Goal: Task Accomplishment & Management: Use online tool/utility

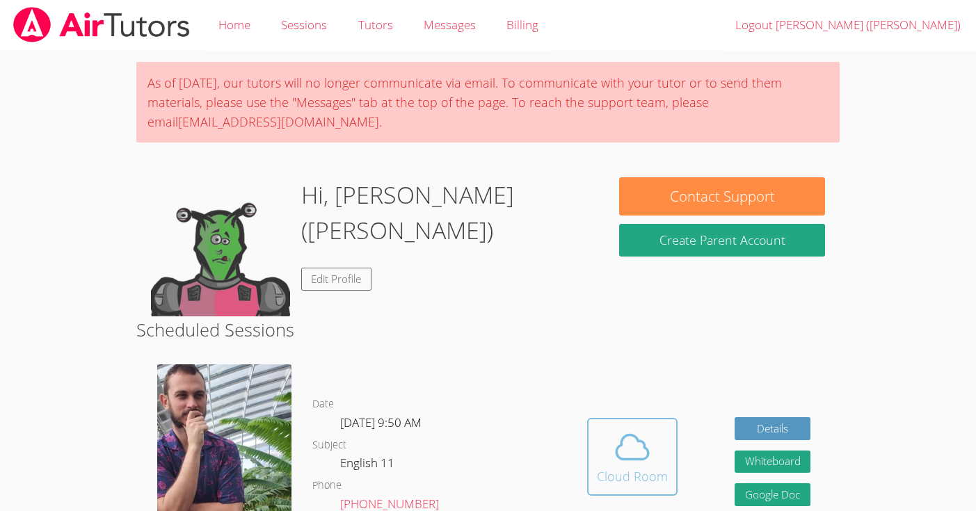
click at [650, 467] on div "Cloud Room" at bounding box center [632, 476] width 71 height 19
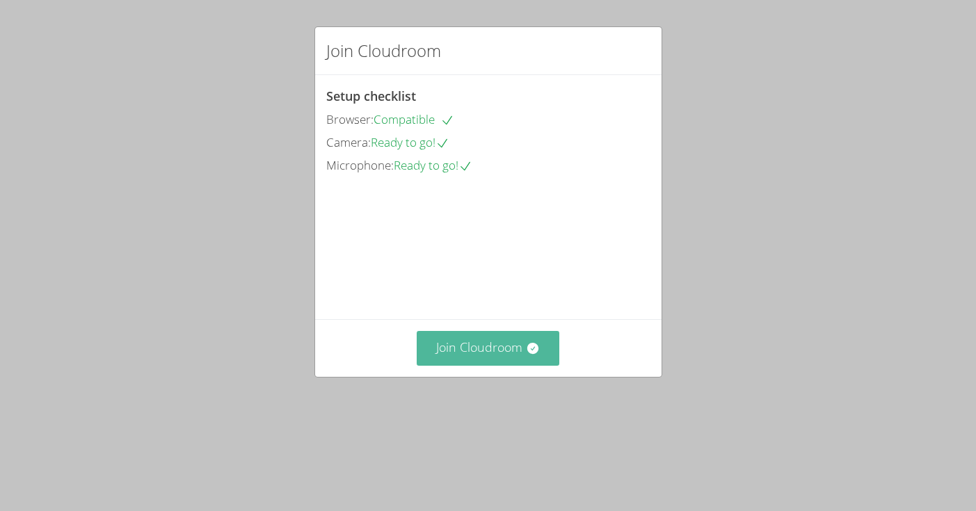
click at [510, 365] on button "Join Cloudroom" at bounding box center [488, 348] width 143 height 34
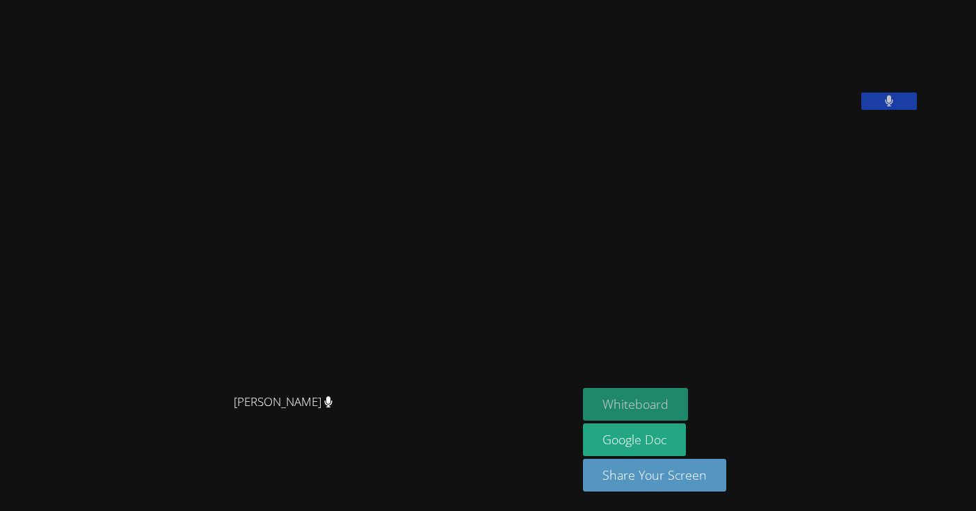
click at [688, 409] on button "Whiteboard" at bounding box center [635, 404] width 105 height 33
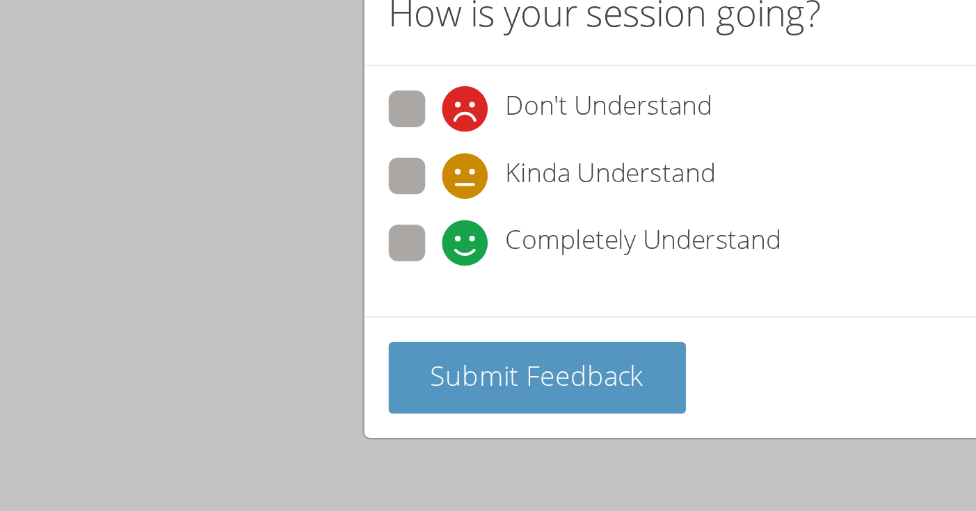
click at [350, 166] on span at bounding box center [350, 166] width 0 height 0
click at [350, 152] on input "Completely Understand" at bounding box center [356, 153] width 12 height 12
radio input "true"
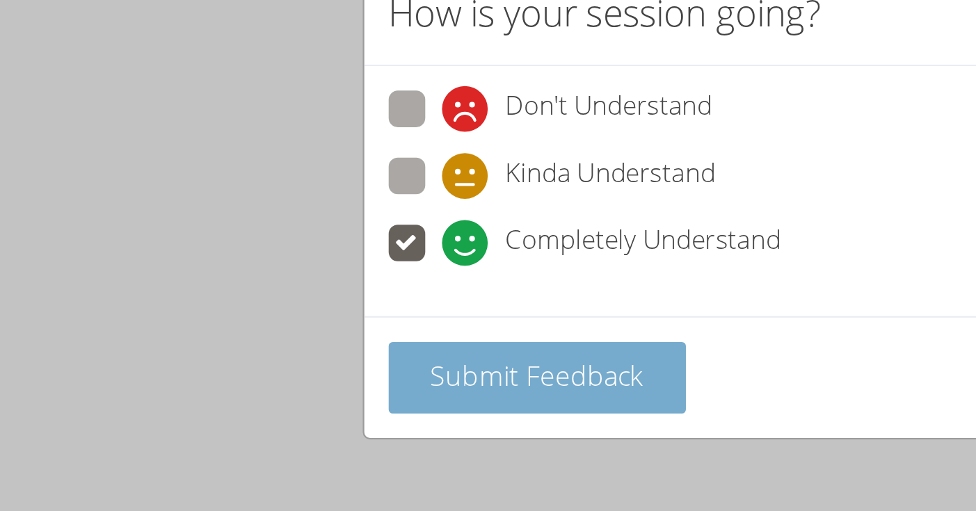
click at [362, 211] on span "Submit Feedback" at bounding box center [393, 216] width 97 height 17
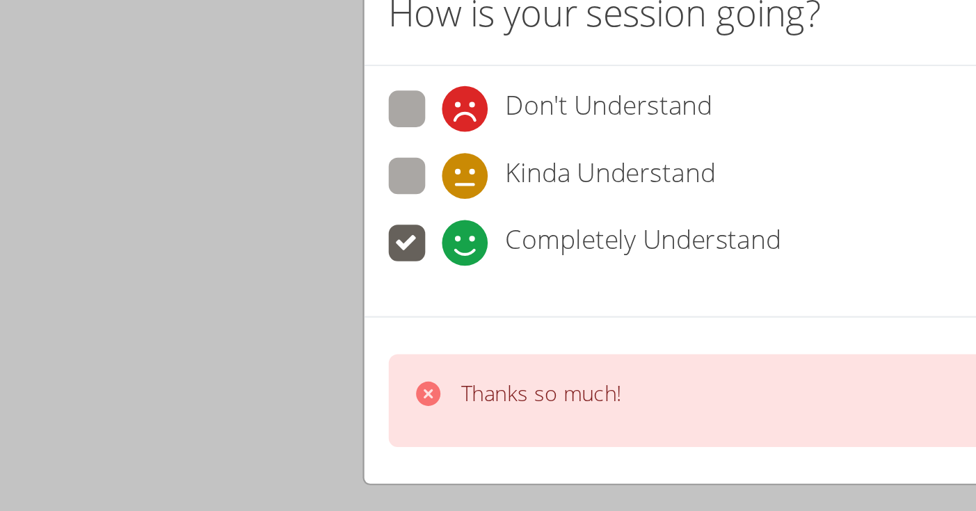
click at [344, 221] on icon at bounding box center [344, 224] width 11 height 11
